Goal: Transaction & Acquisition: Purchase product/service

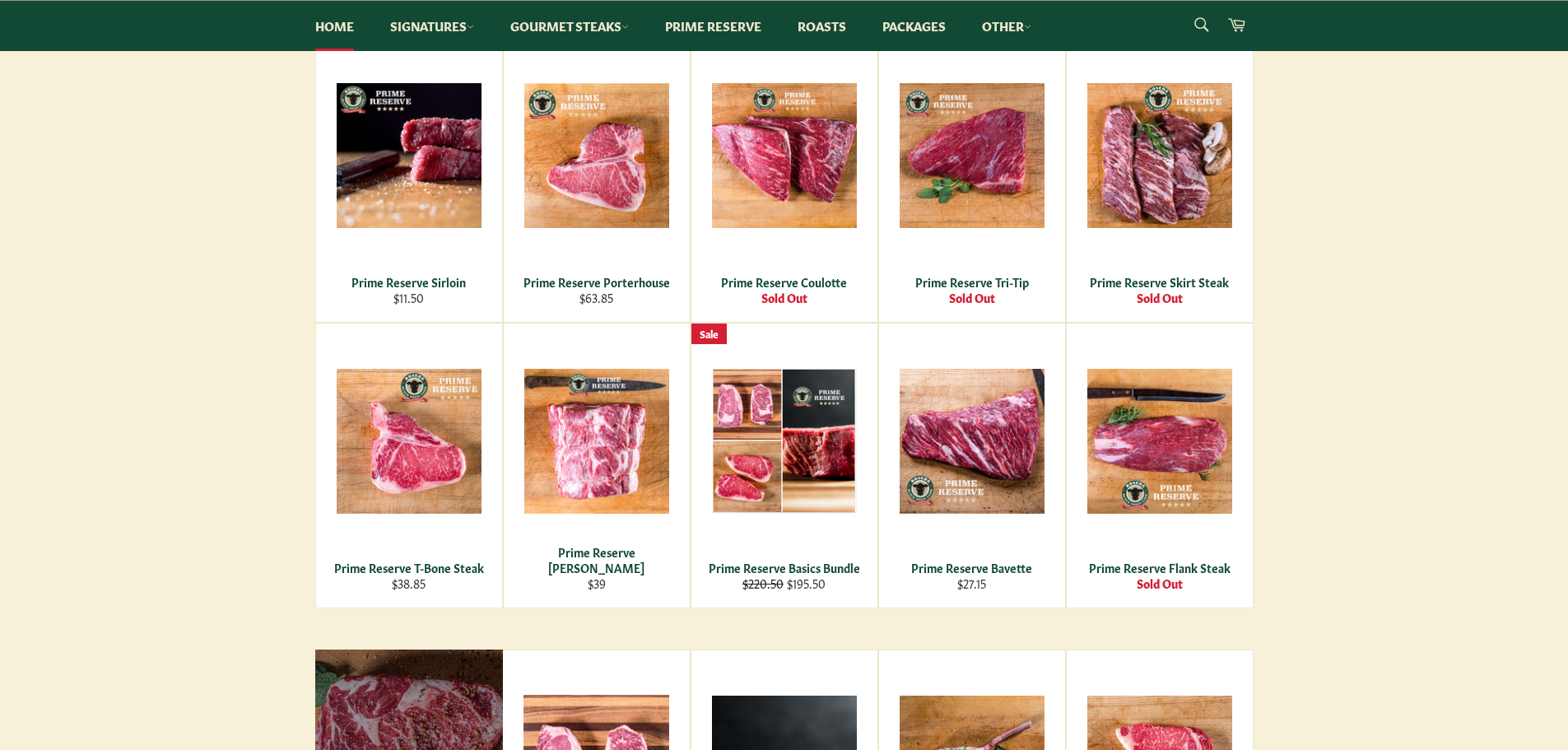
scroll to position [1399, 0]
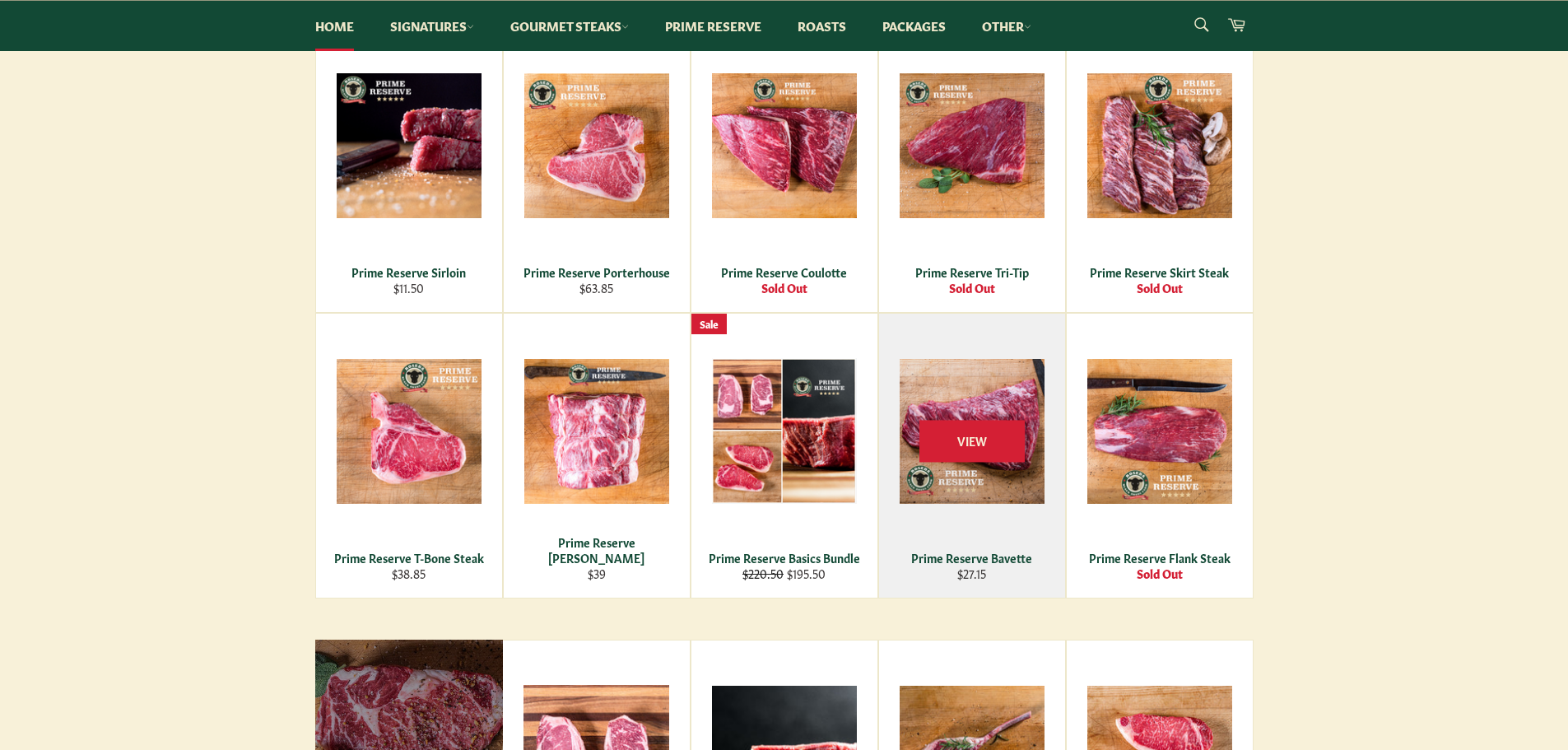
click at [985, 465] on div "View" at bounding box center [972, 455] width 186 height 284
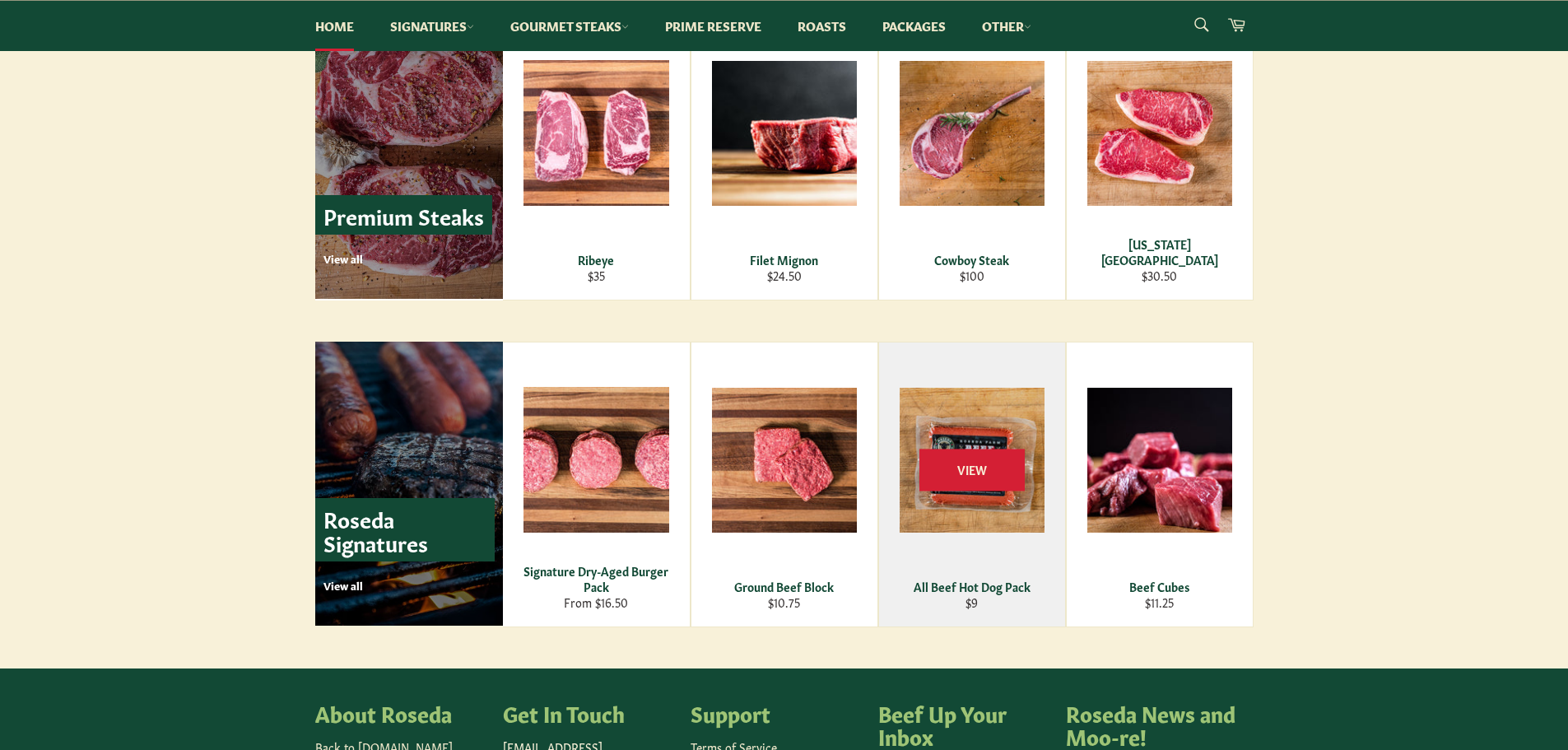
scroll to position [2044, 0]
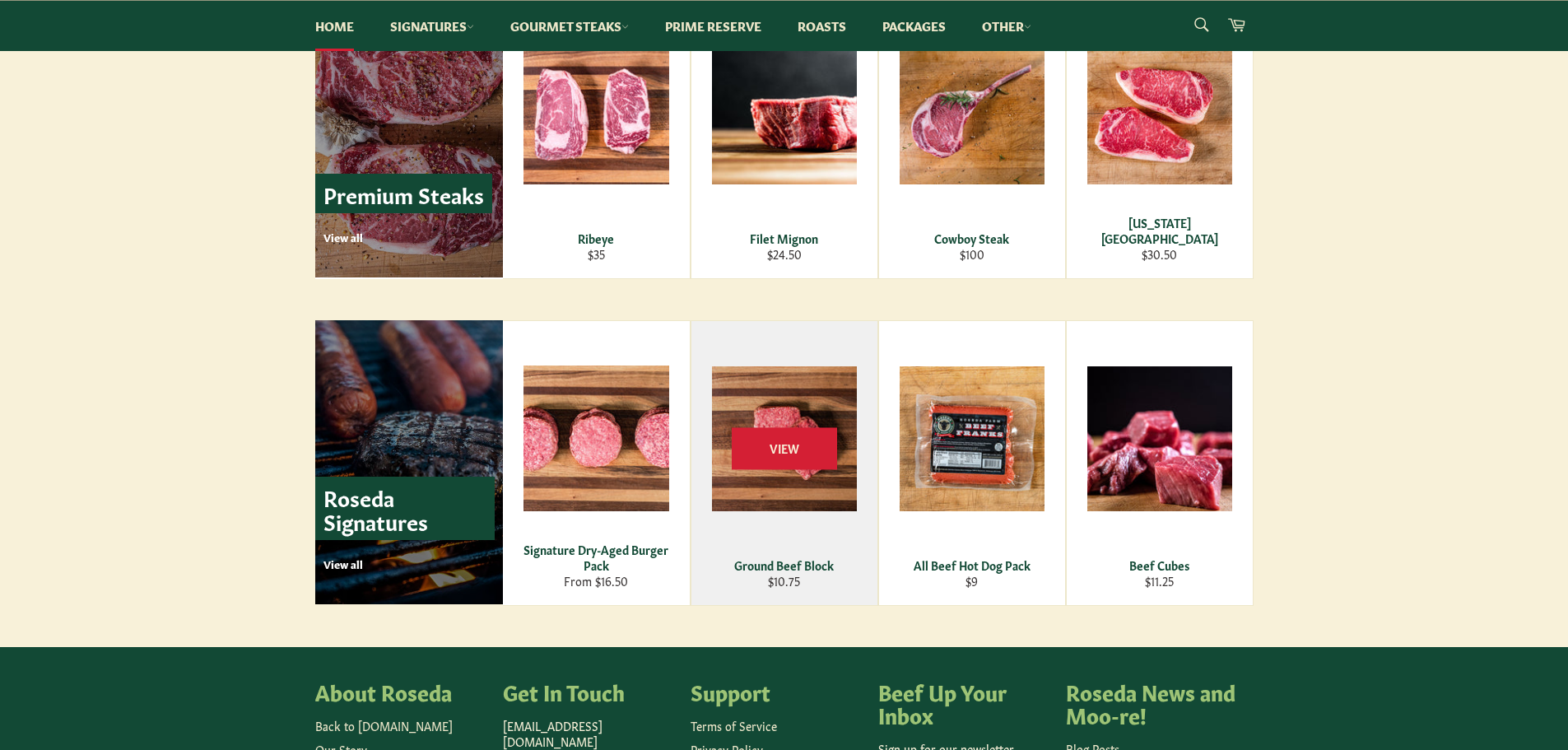
click at [803, 417] on div "View" at bounding box center [785, 462] width 186 height 284
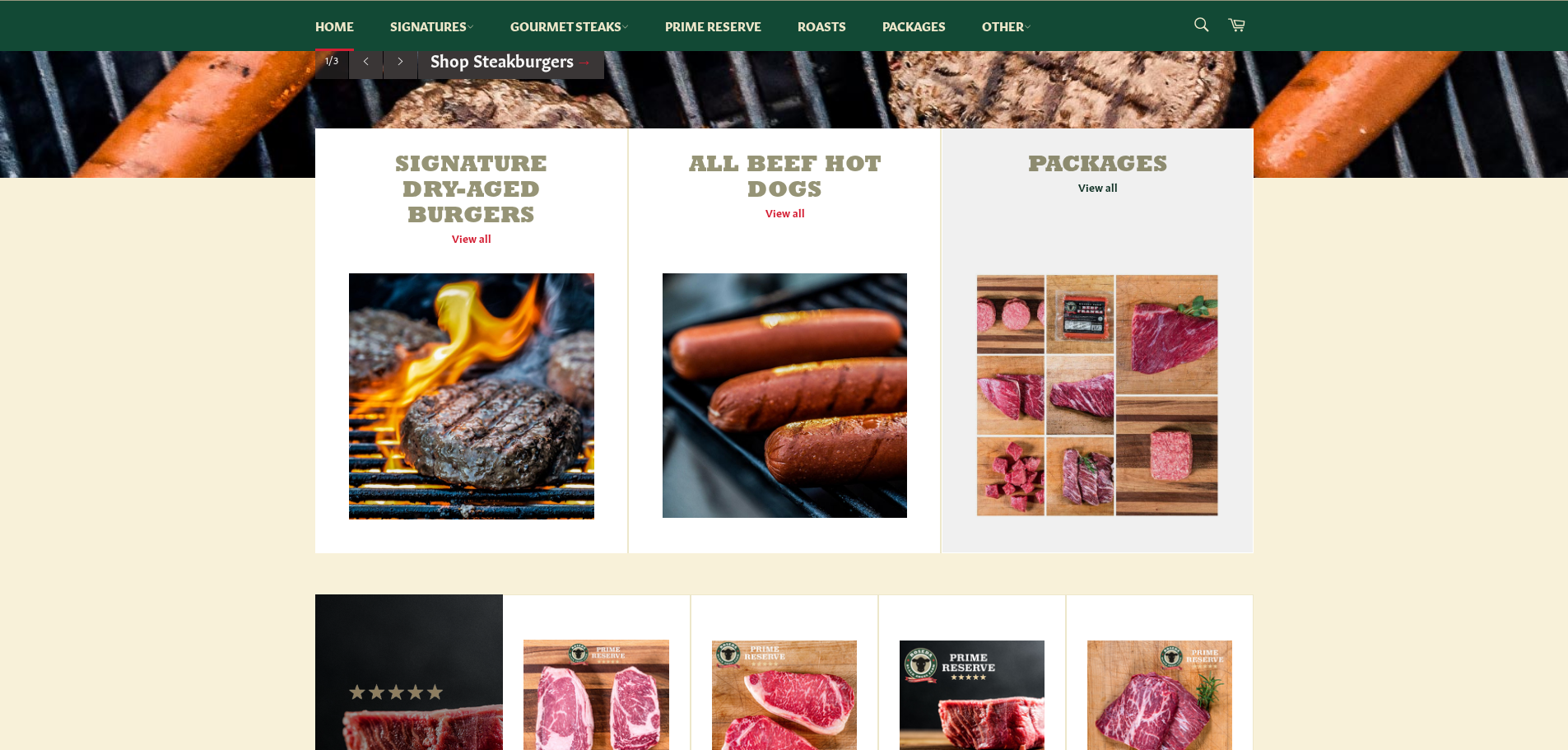
scroll to position [564, 0]
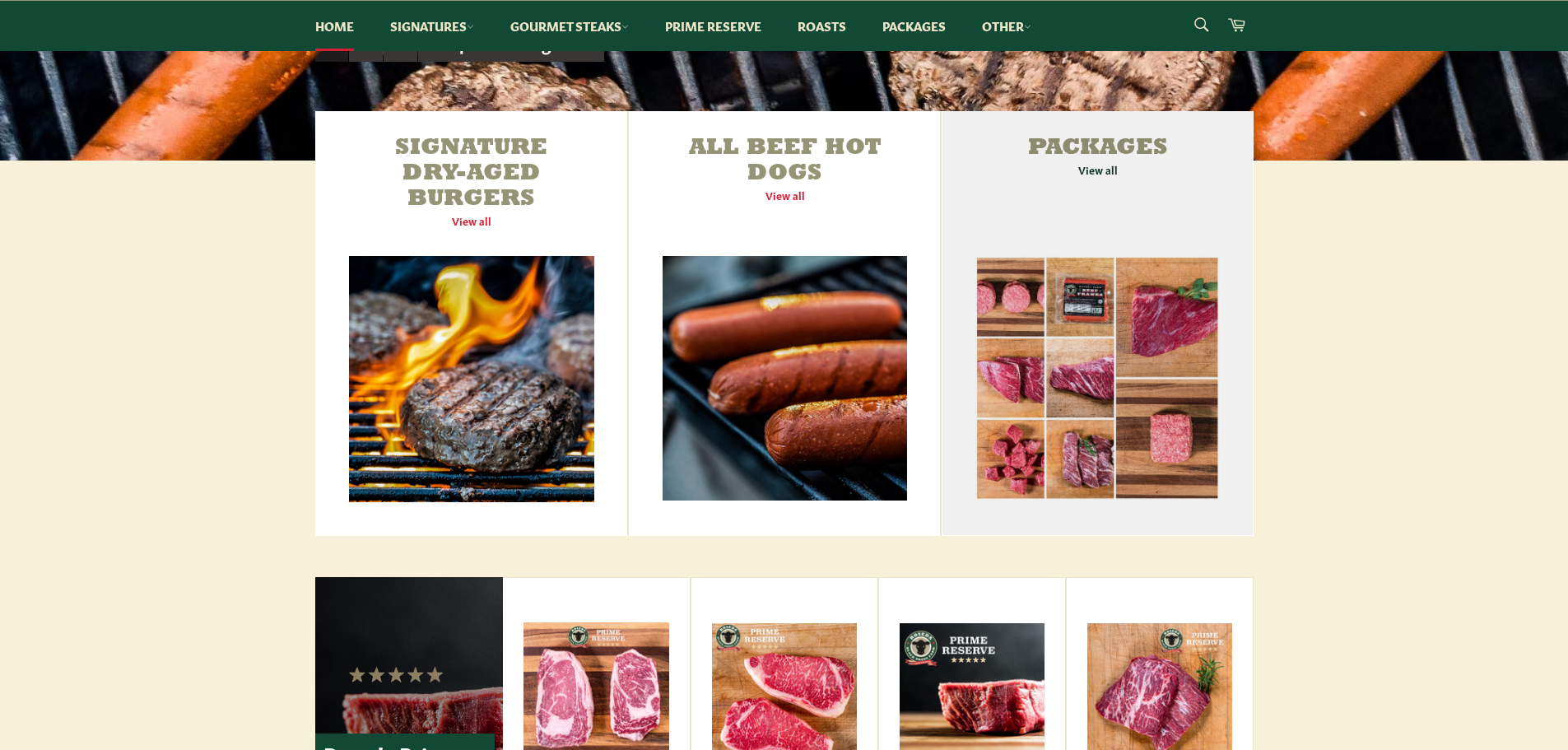
click at [1164, 315] on link "Packages View all" at bounding box center [1097, 323] width 311 height 425
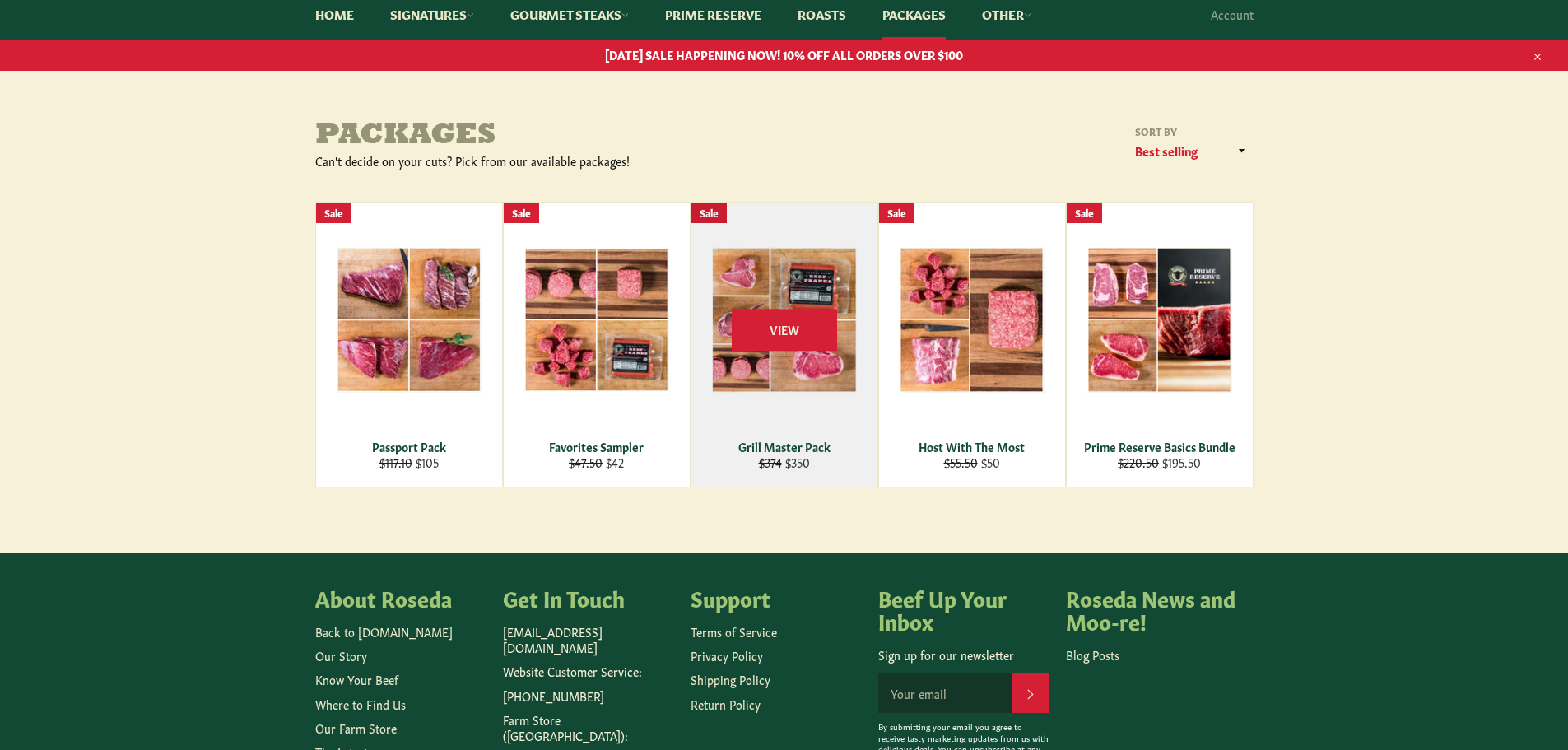
scroll to position [164, 0]
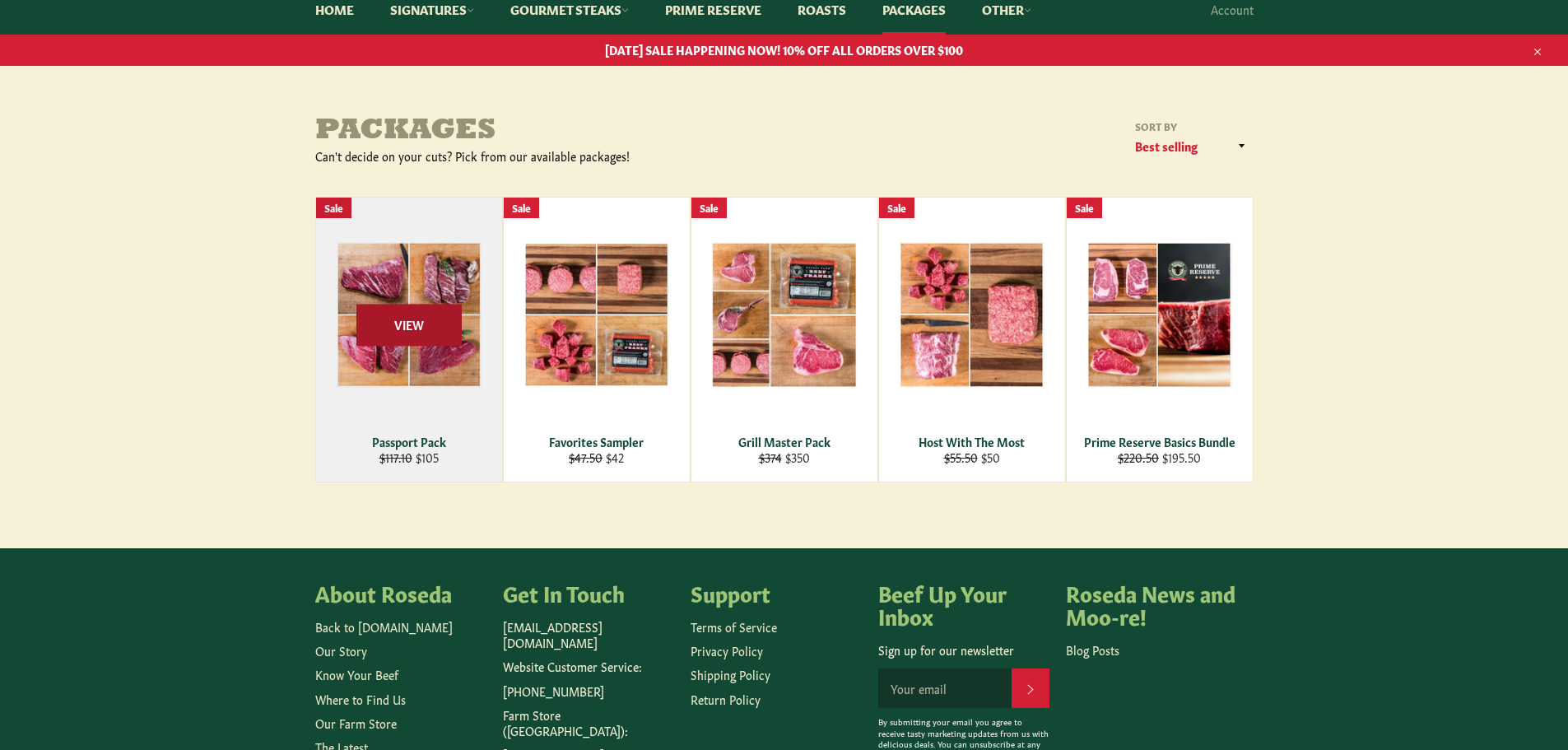
click at [405, 339] on span "View" at bounding box center [408, 324] width 105 height 42
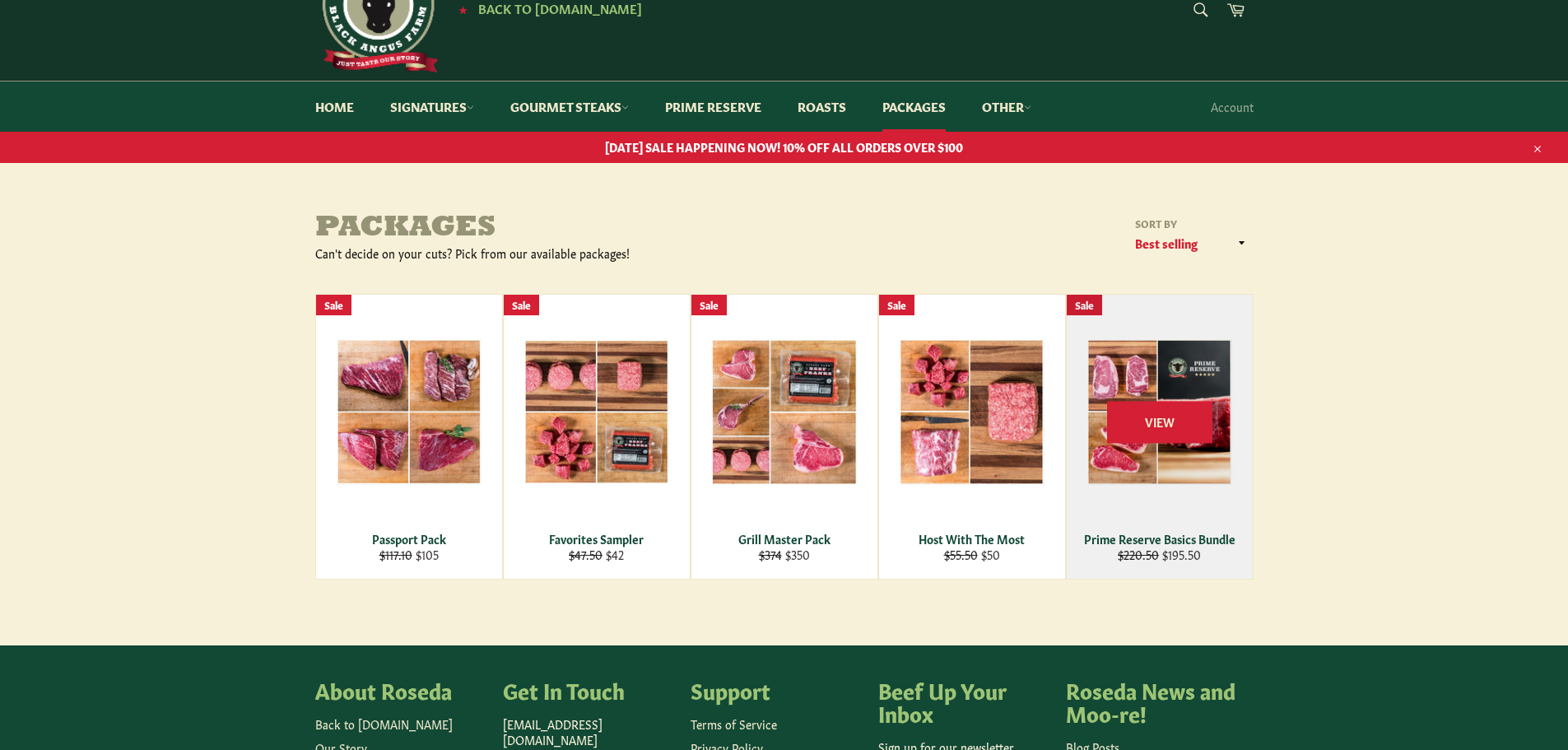
scroll to position [0, 0]
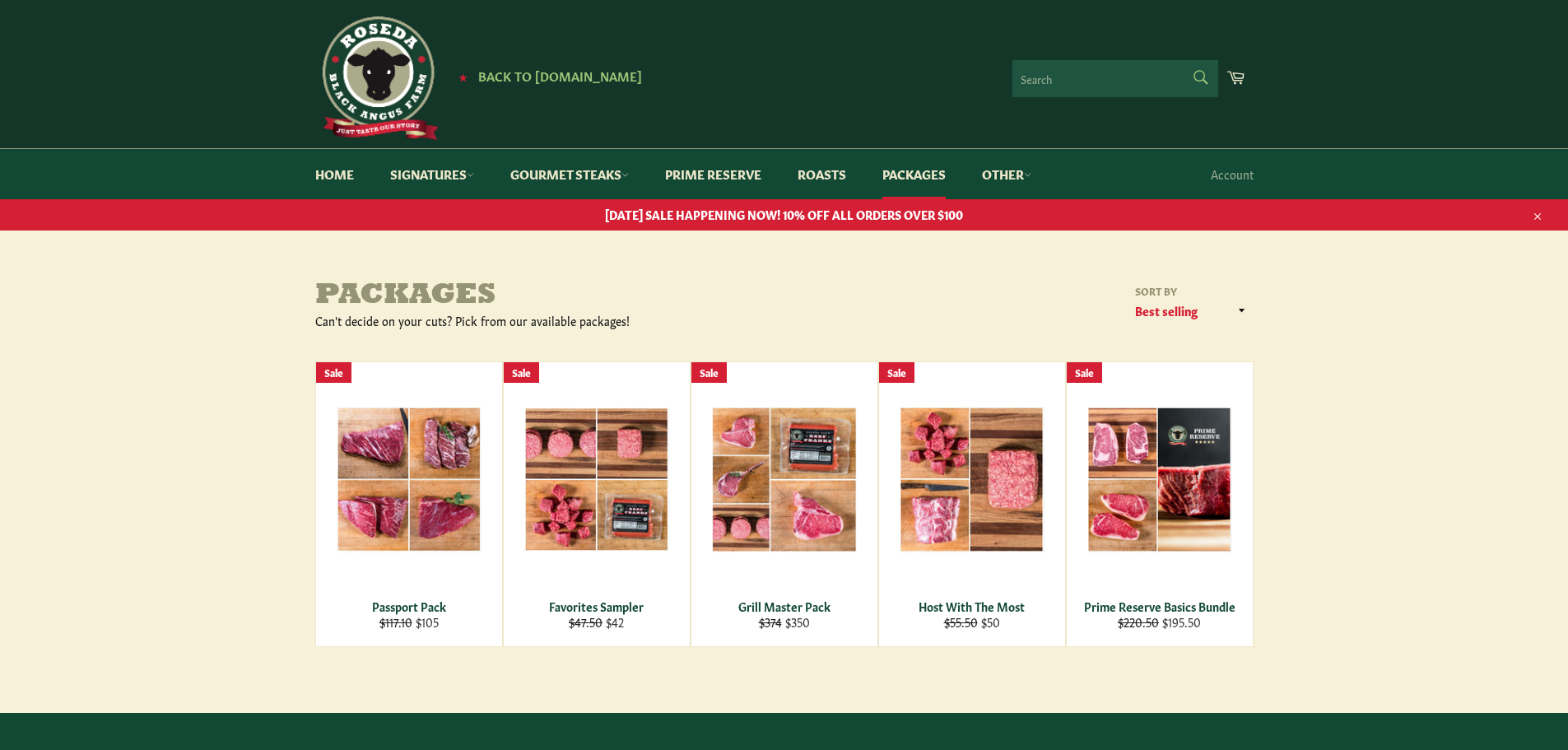
click at [1203, 75] on form "Search Search" at bounding box center [1115, 79] width 206 height 37
click at [1128, 75] on input "Search" at bounding box center [1115, 79] width 206 height 37
type input "tri tip"
click at [1181, 60] on button "Search" at bounding box center [1200, 78] width 37 height 35
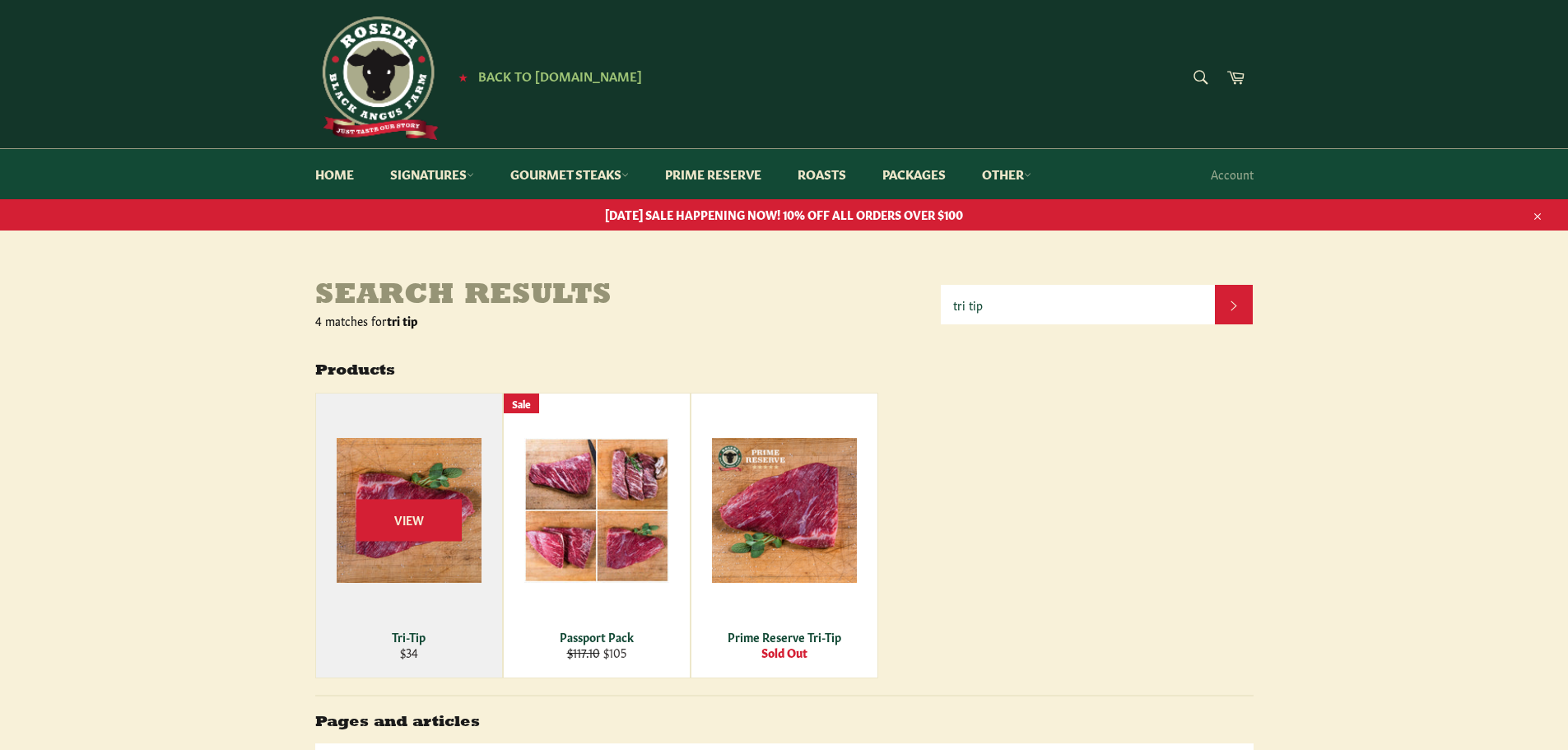
click at [416, 491] on div "View" at bounding box center [409, 535] width 186 height 284
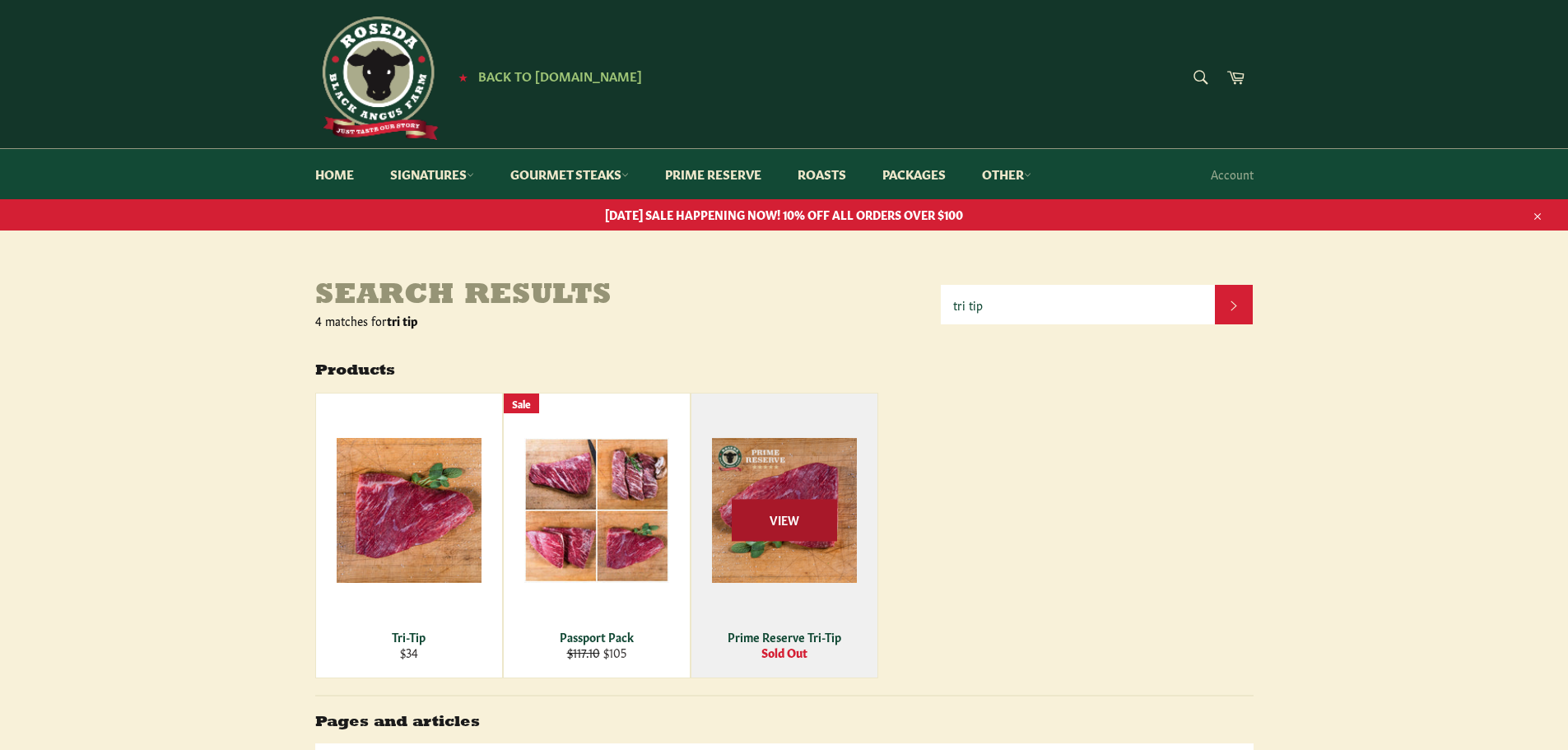
click at [808, 510] on span "View" at bounding box center [784, 521] width 105 height 42
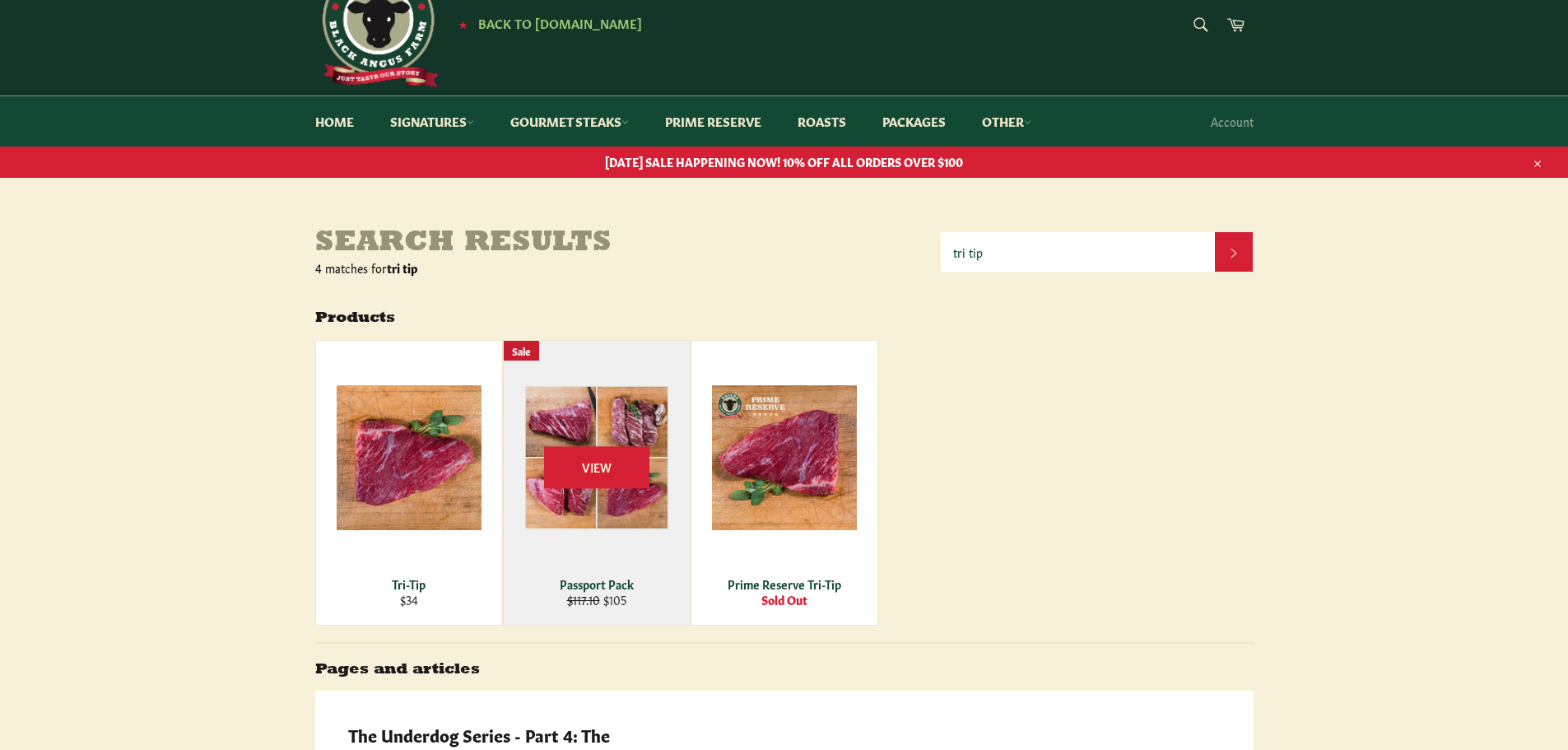
scroll to position [82, 0]
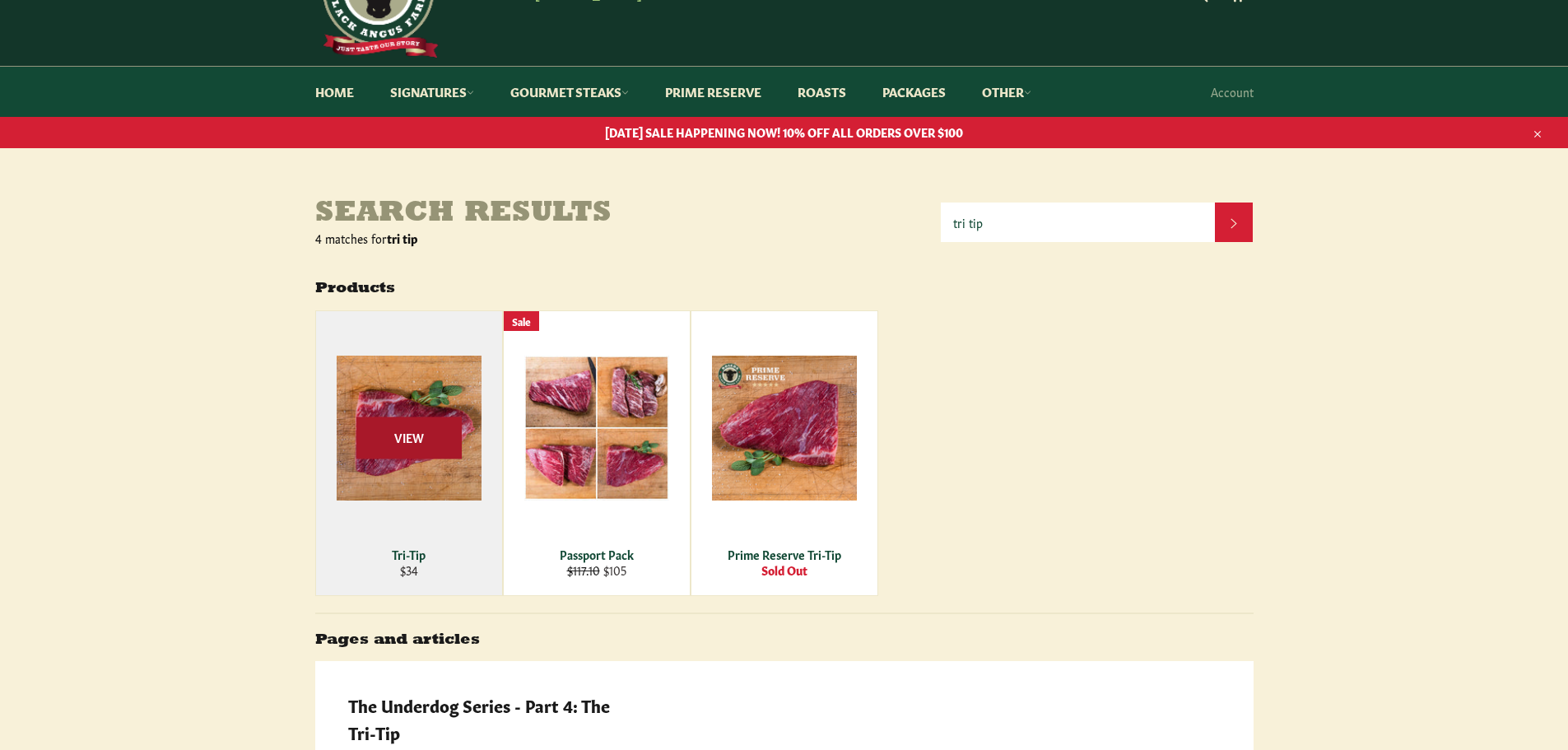
click at [407, 441] on span "View" at bounding box center [408, 438] width 105 height 42
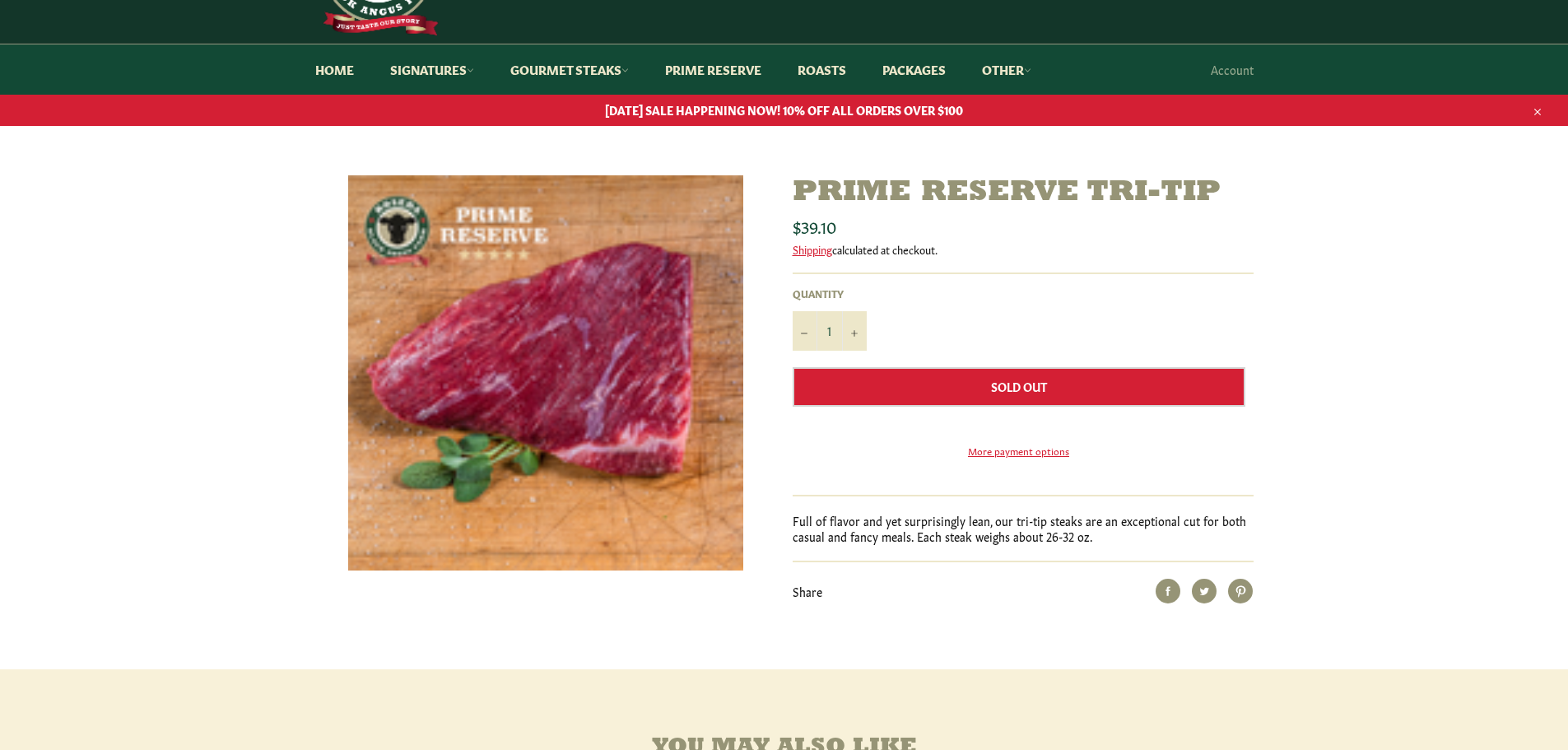
scroll to position [82, 0]
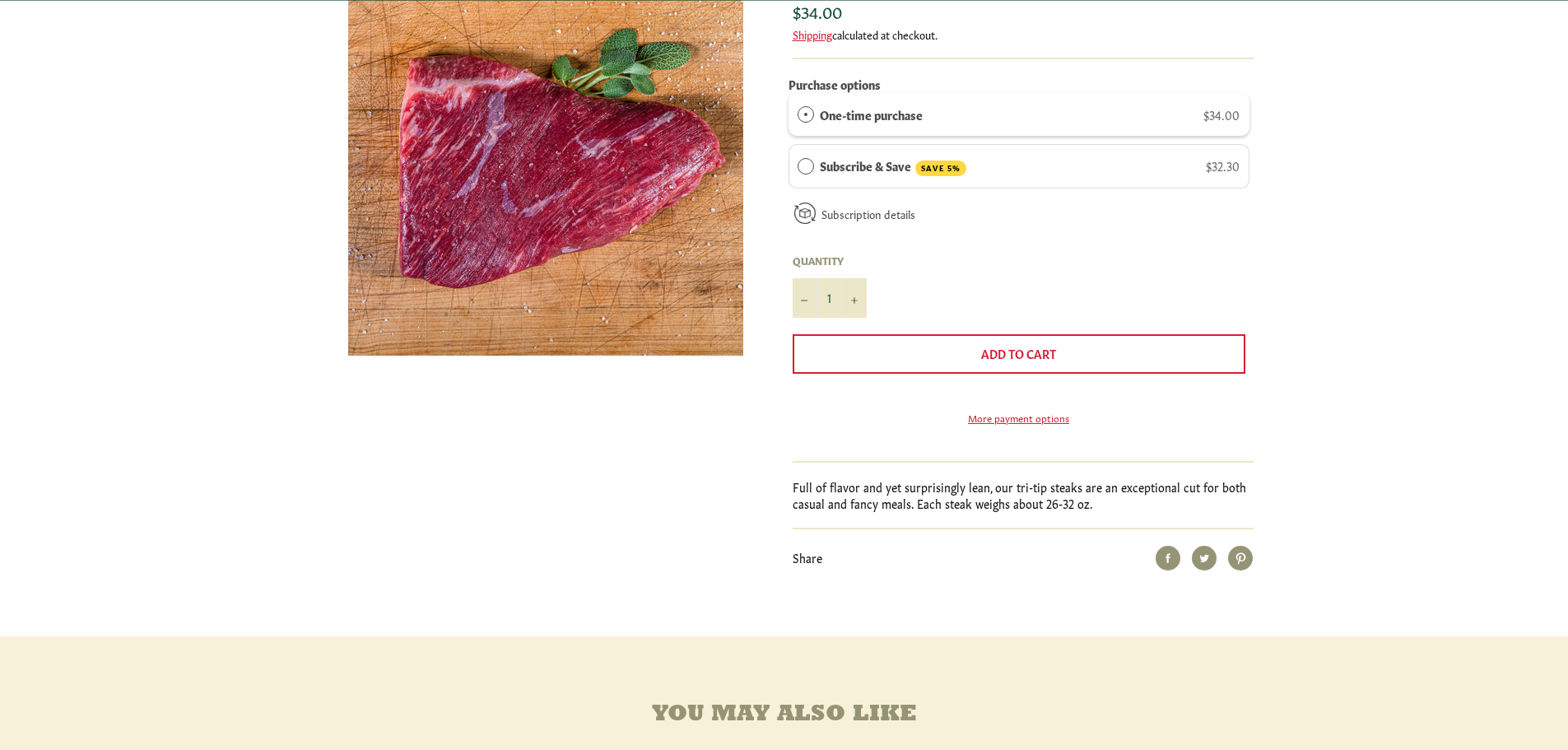
scroll to position [329, 0]
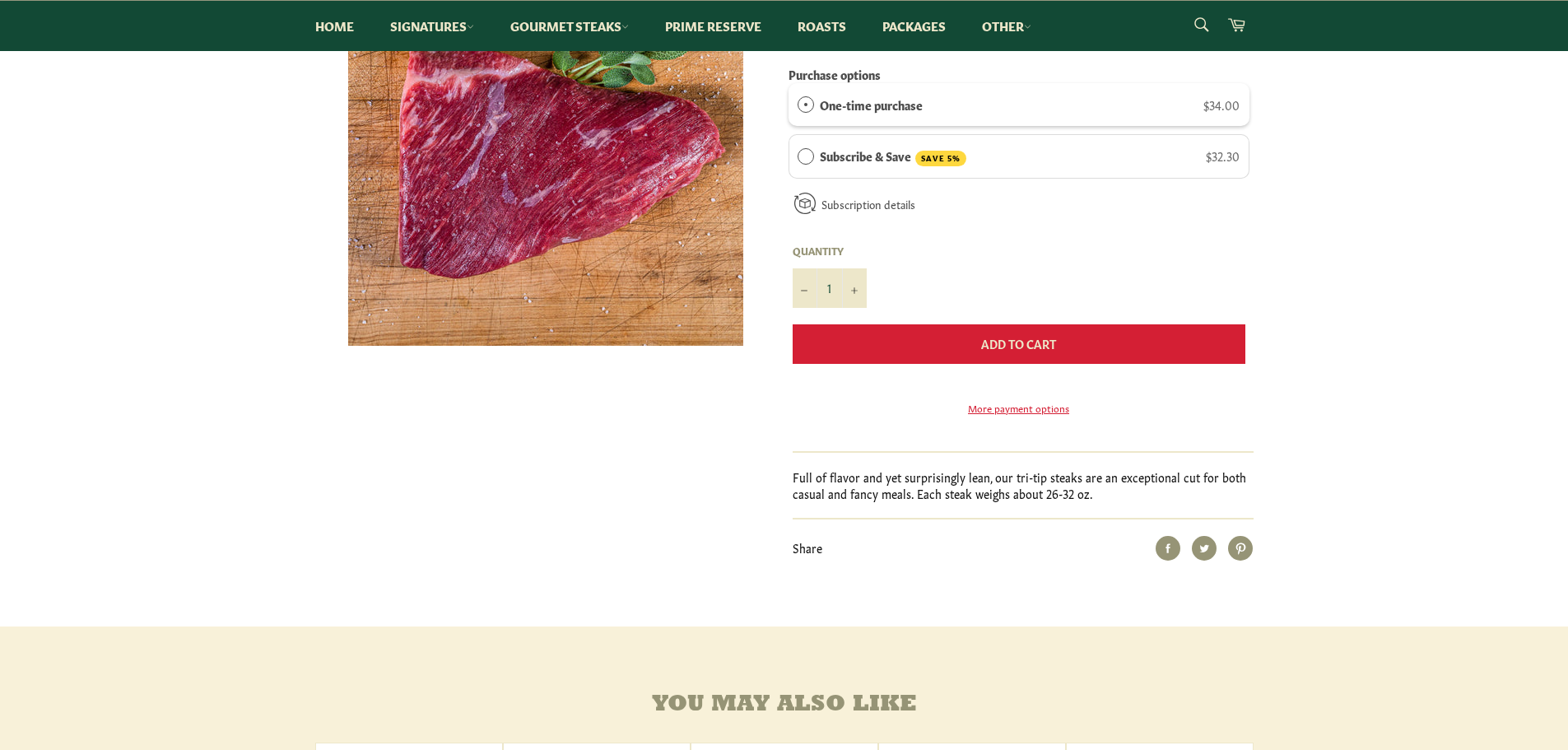
click at [982, 345] on span "Add to Cart" at bounding box center [1019, 343] width 75 height 16
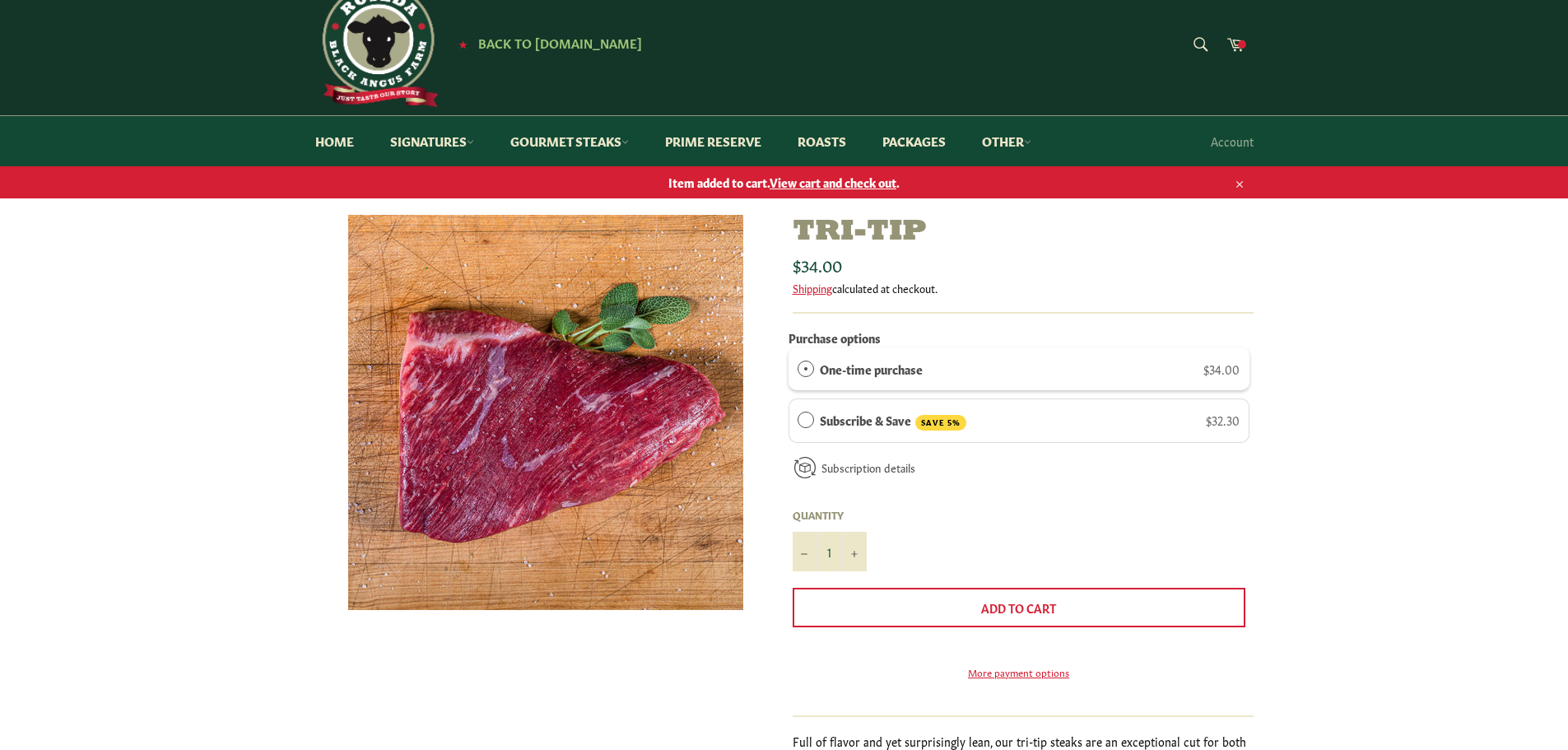
scroll to position [0, 0]
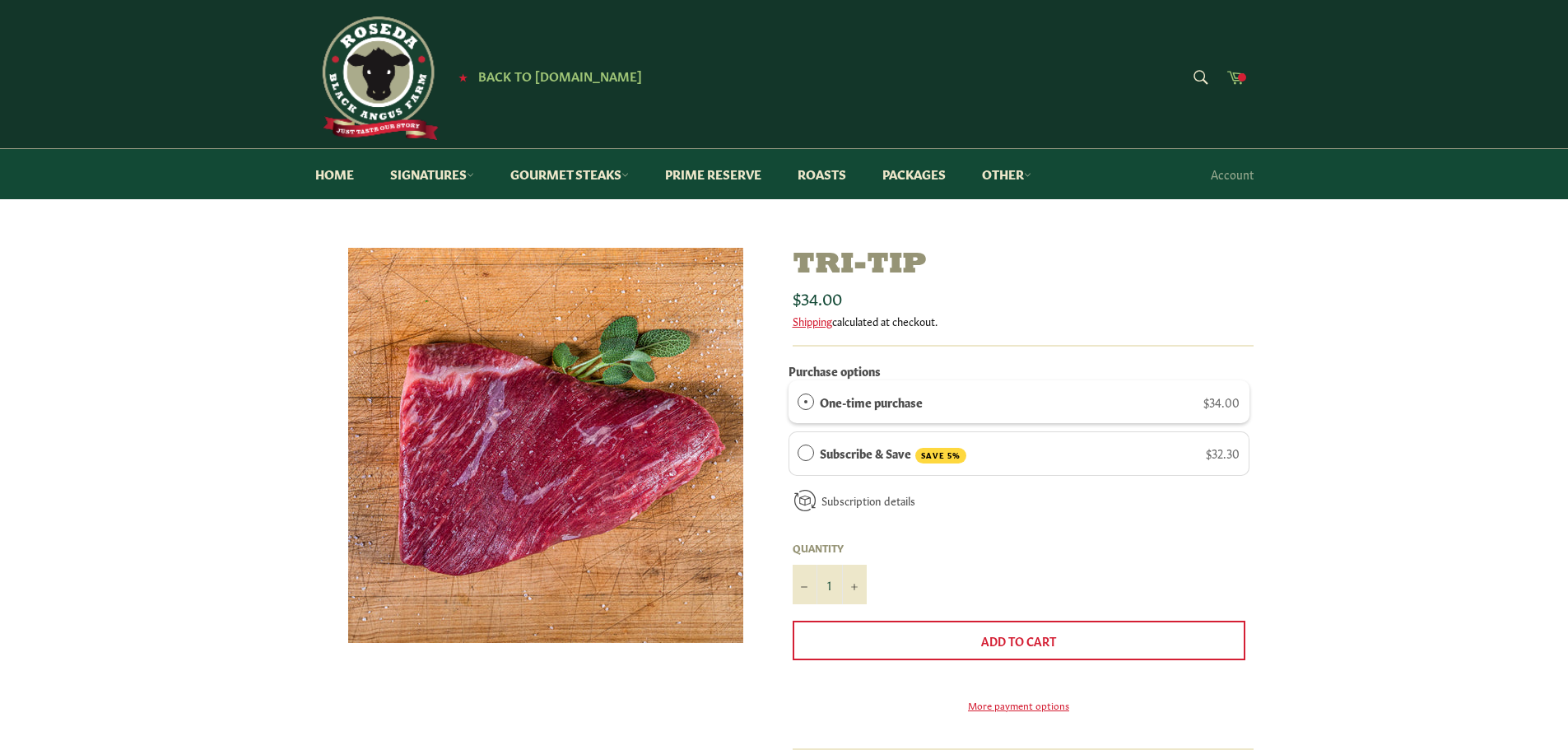
click at [1243, 75] on span at bounding box center [1242, 77] width 8 height 8
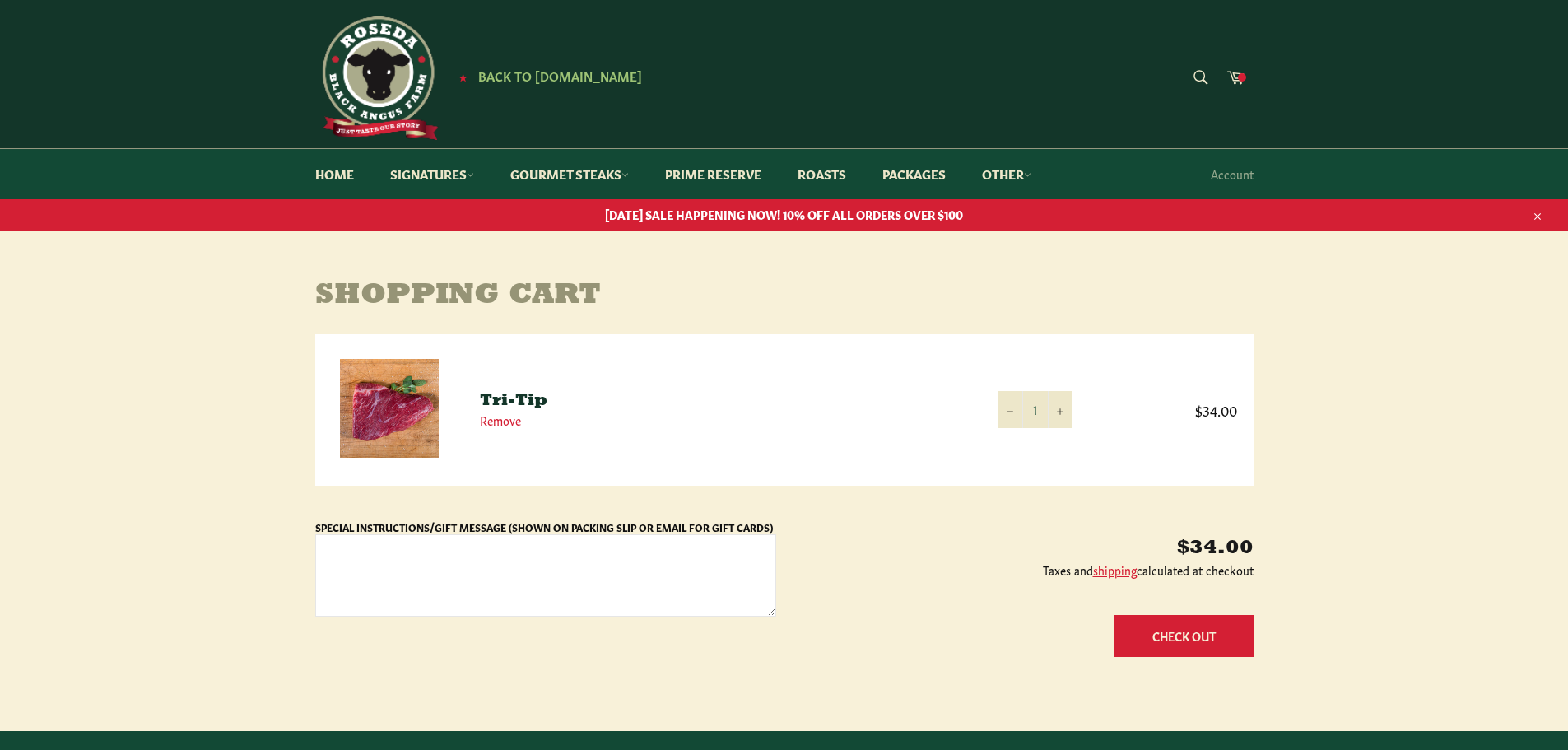
scroll to position [82, 0]
